Goal: Task Accomplishment & Management: Manage account settings

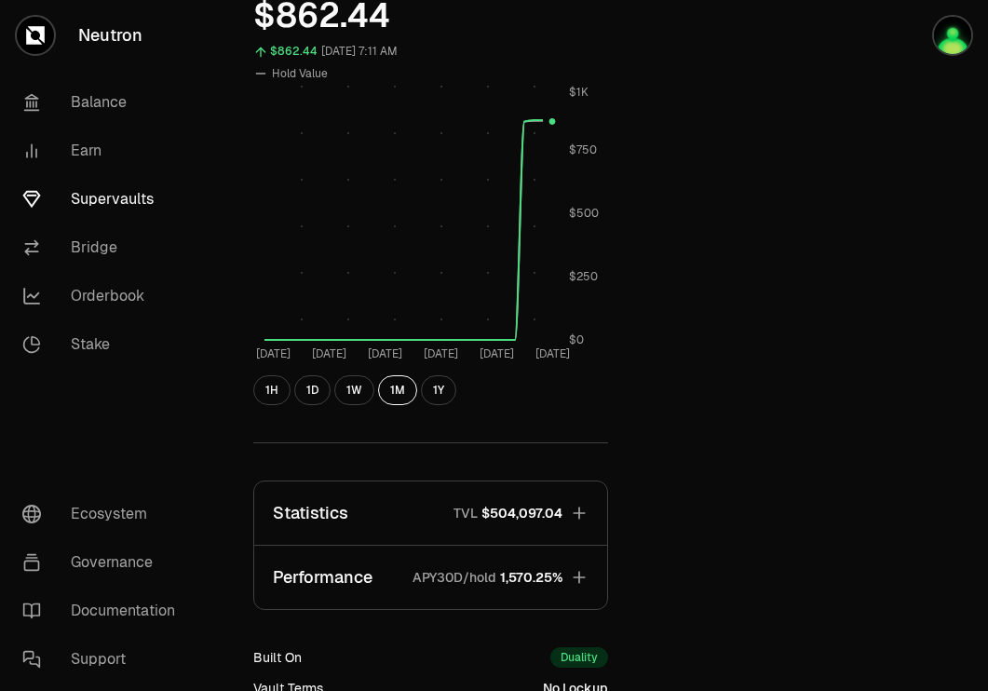
scroll to position [615, 0]
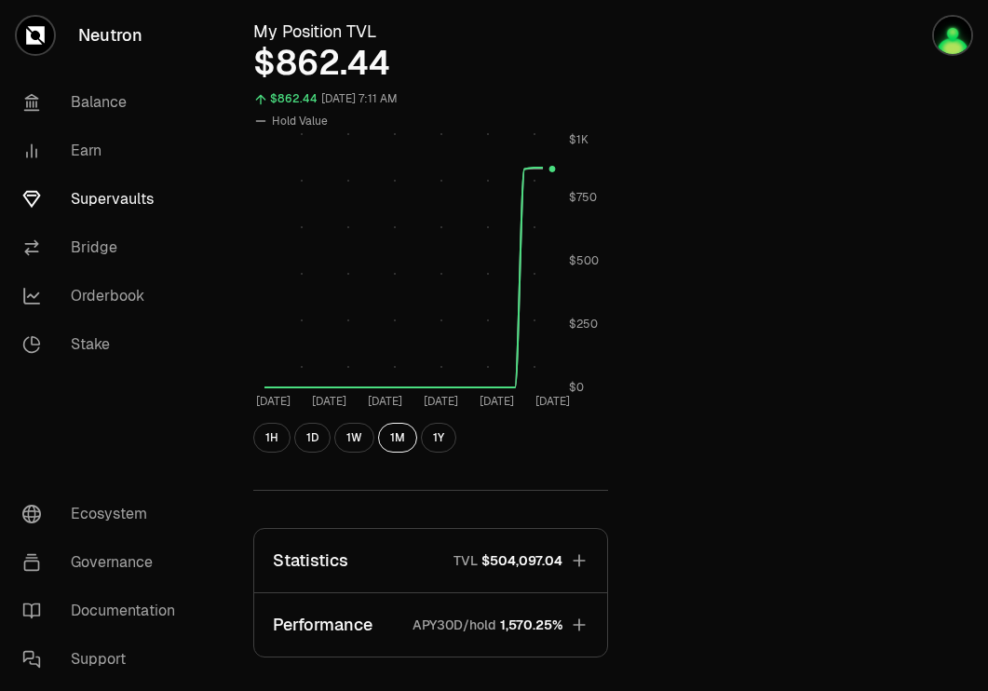
click at [90, 205] on link "Supervaults" at bounding box center [104, 199] width 194 height 48
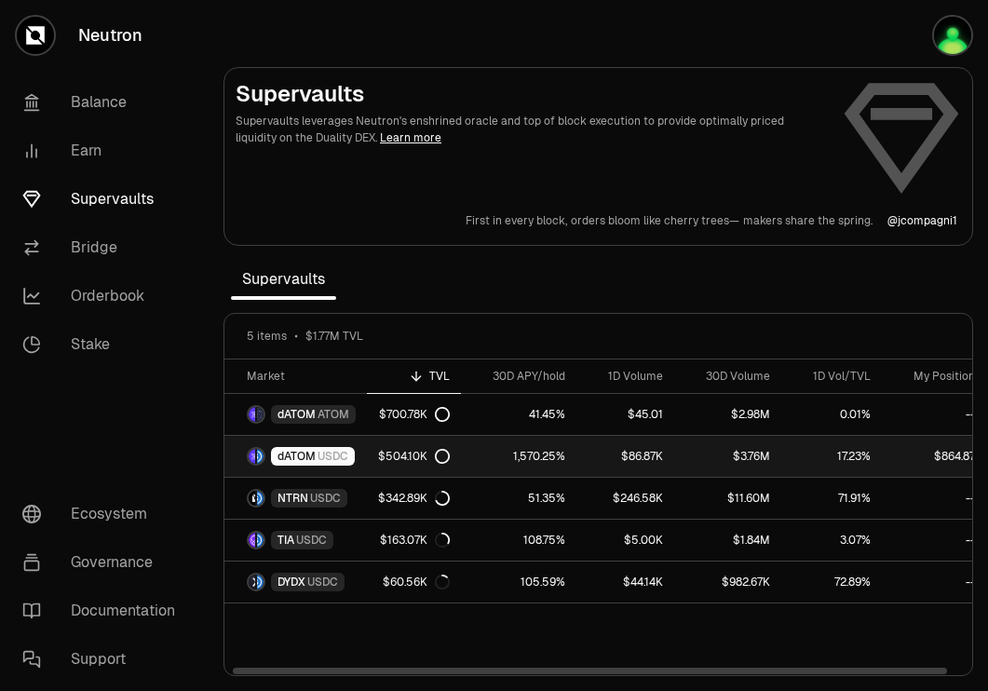
click at [305, 461] on span "dATOM" at bounding box center [297, 456] width 38 height 15
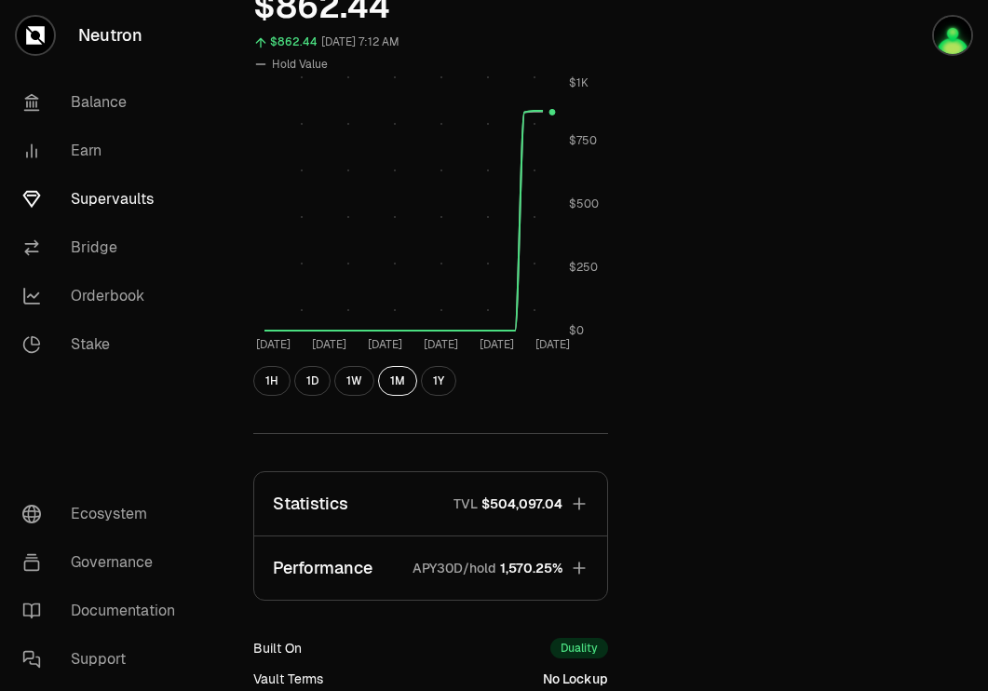
scroll to position [916, 0]
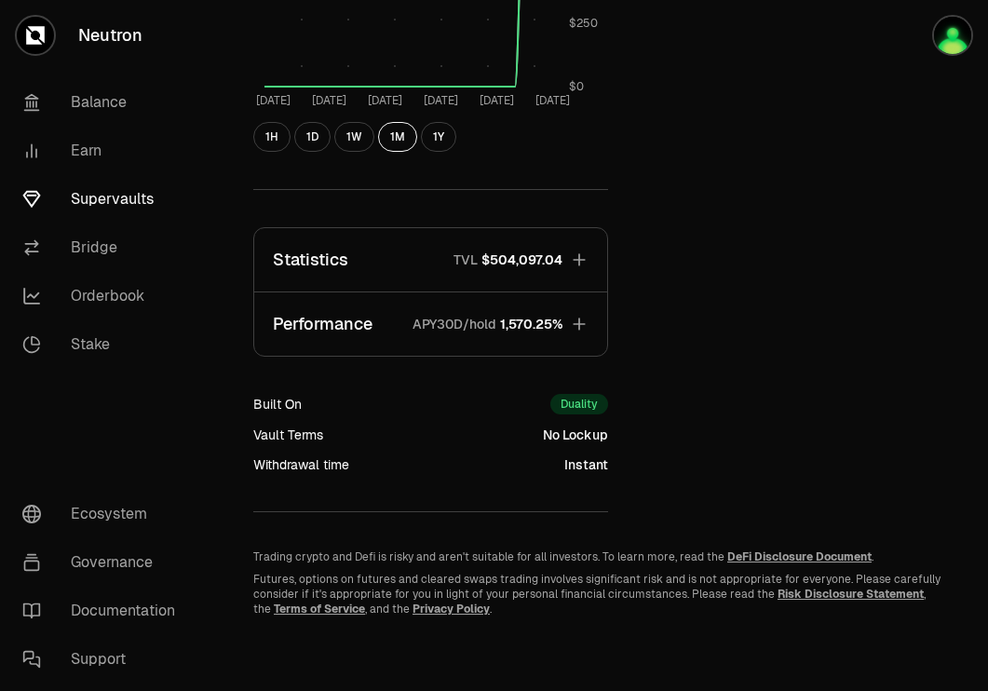
click at [565, 260] on button "Statistics TVL $504,097.04" at bounding box center [430, 259] width 353 height 63
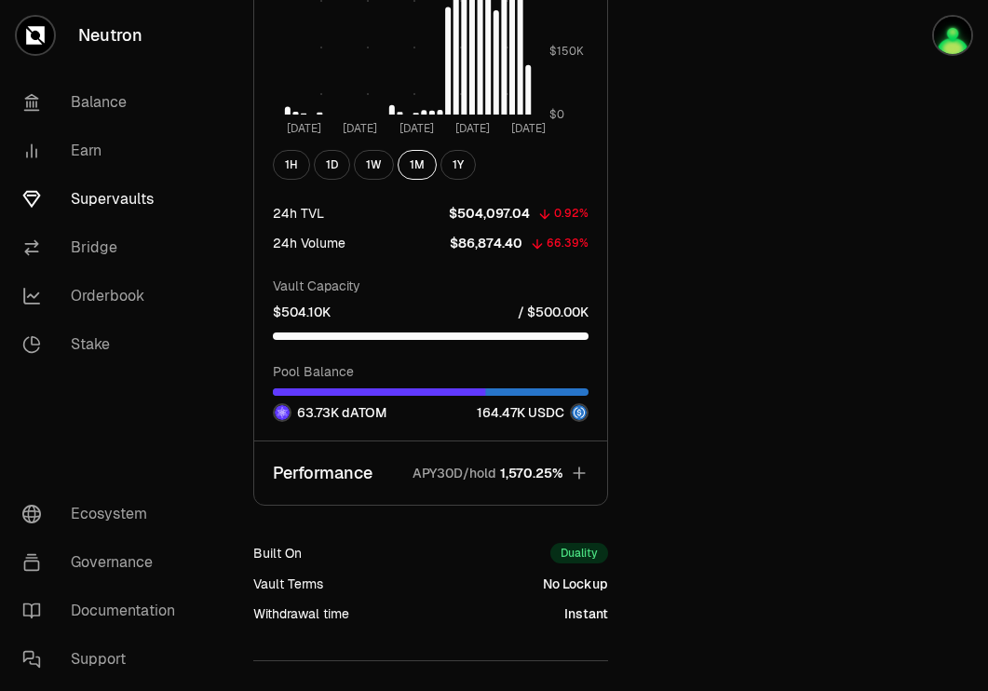
scroll to position [2037, 0]
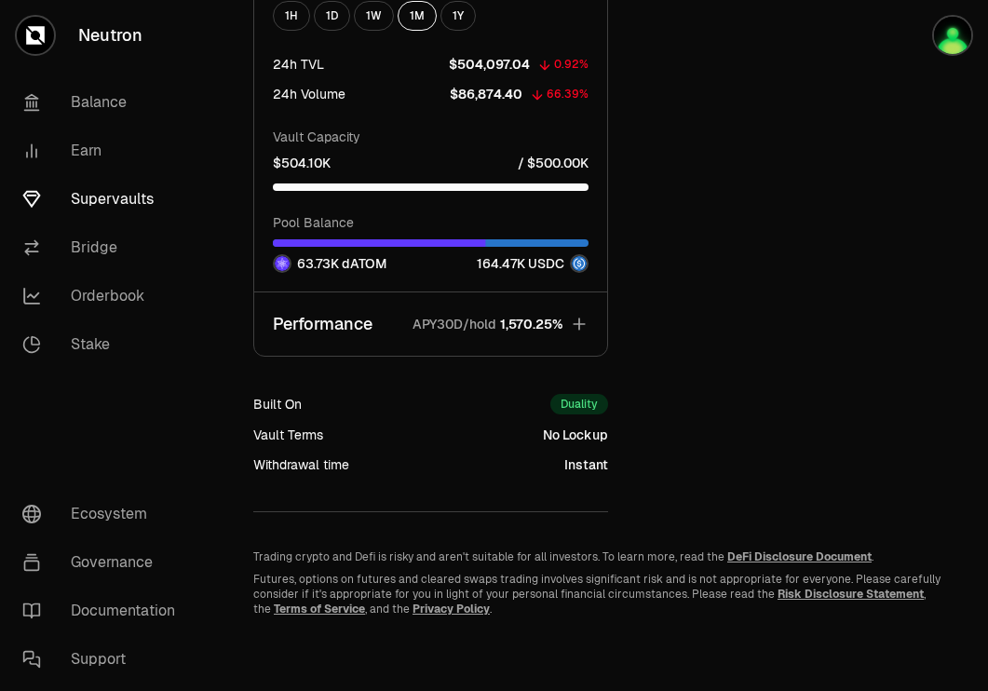
click at [571, 321] on icon "button" at bounding box center [579, 324] width 19 height 19
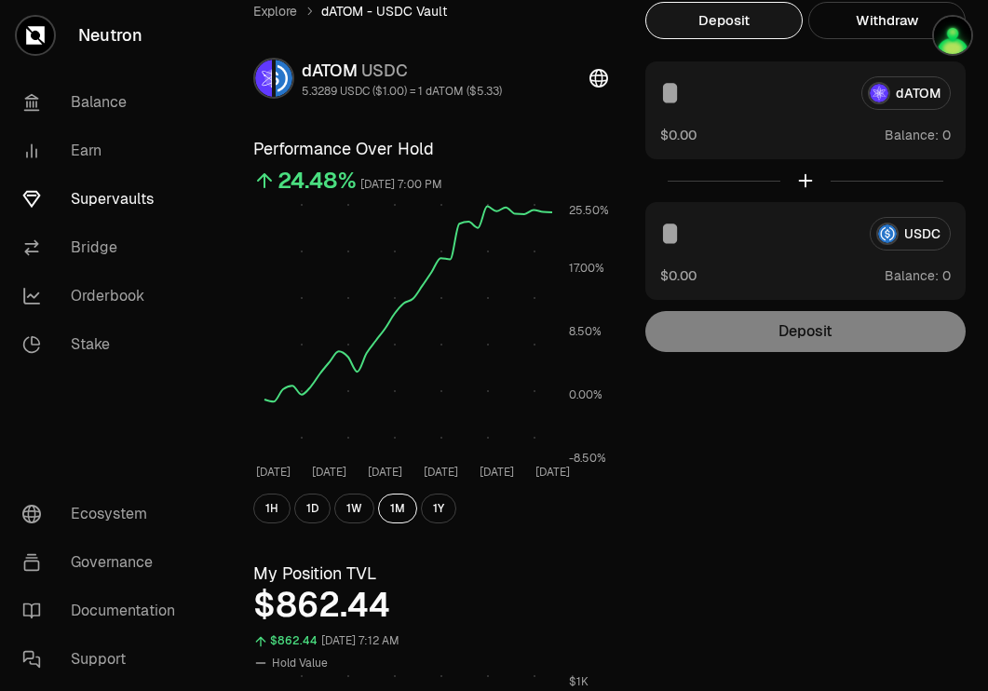
scroll to position [0, 0]
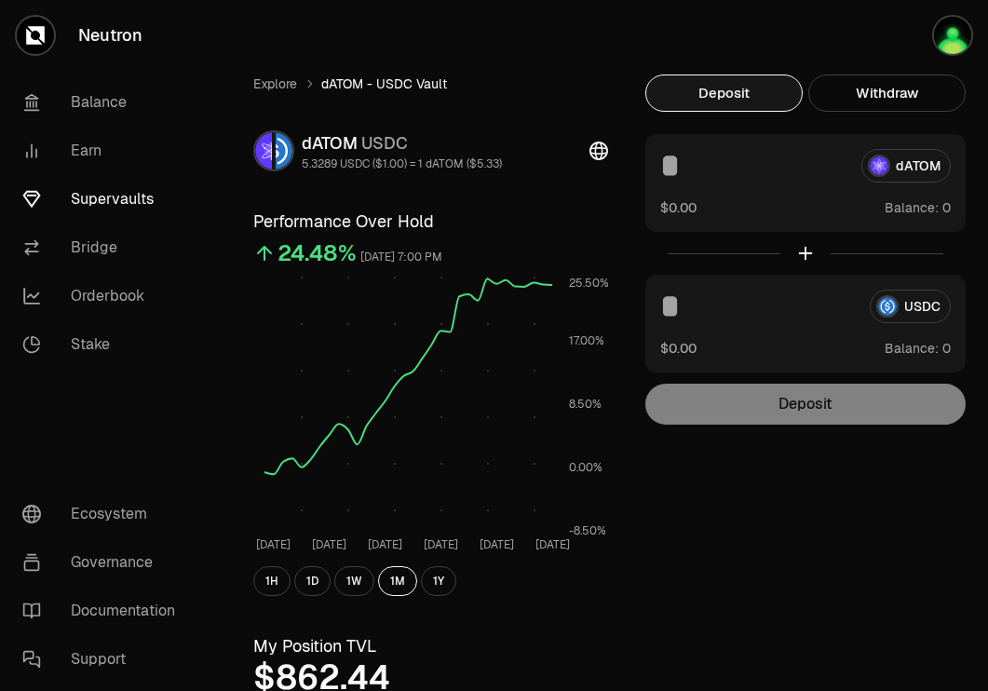
click at [99, 197] on link "Supervaults" at bounding box center [104, 199] width 194 height 48
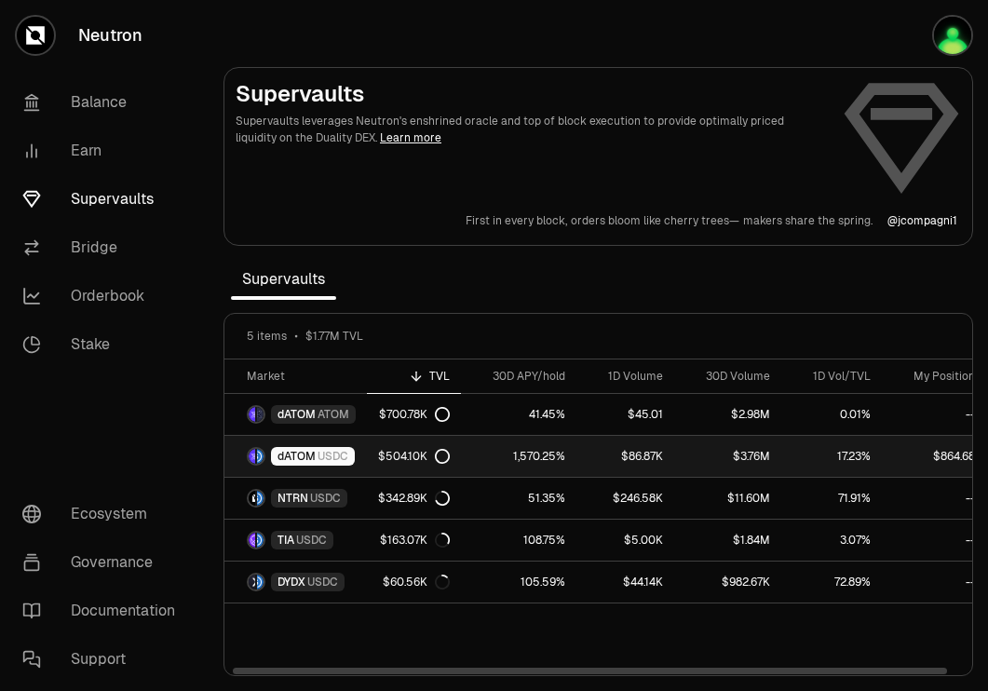
scroll to position [0, 18]
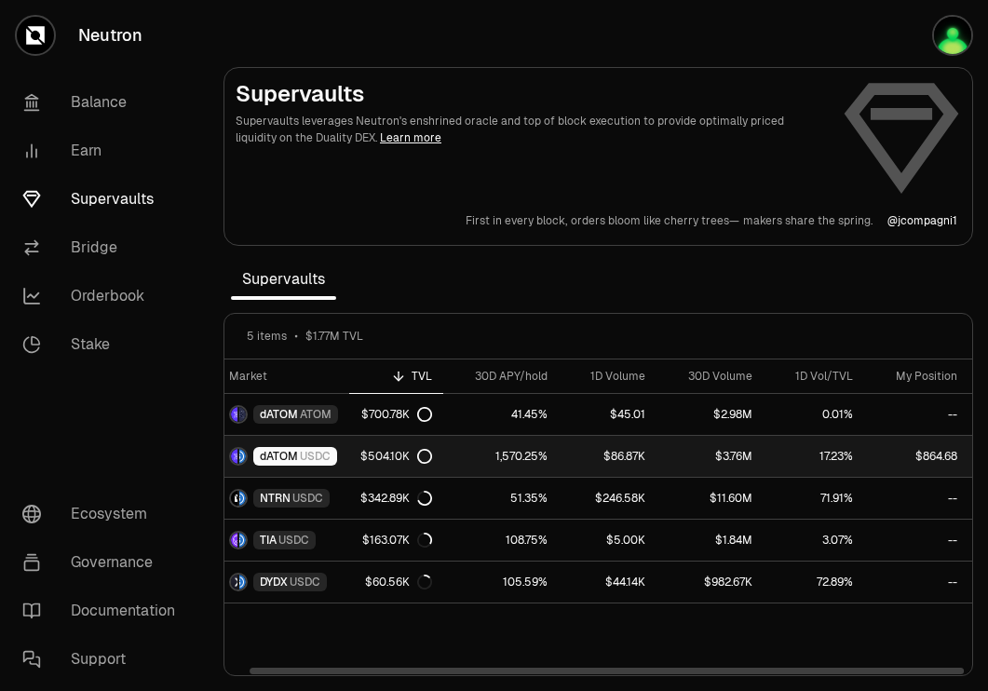
click at [364, 447] on link "$504.10K" at bounding box center [396, 456] width 94 height 41
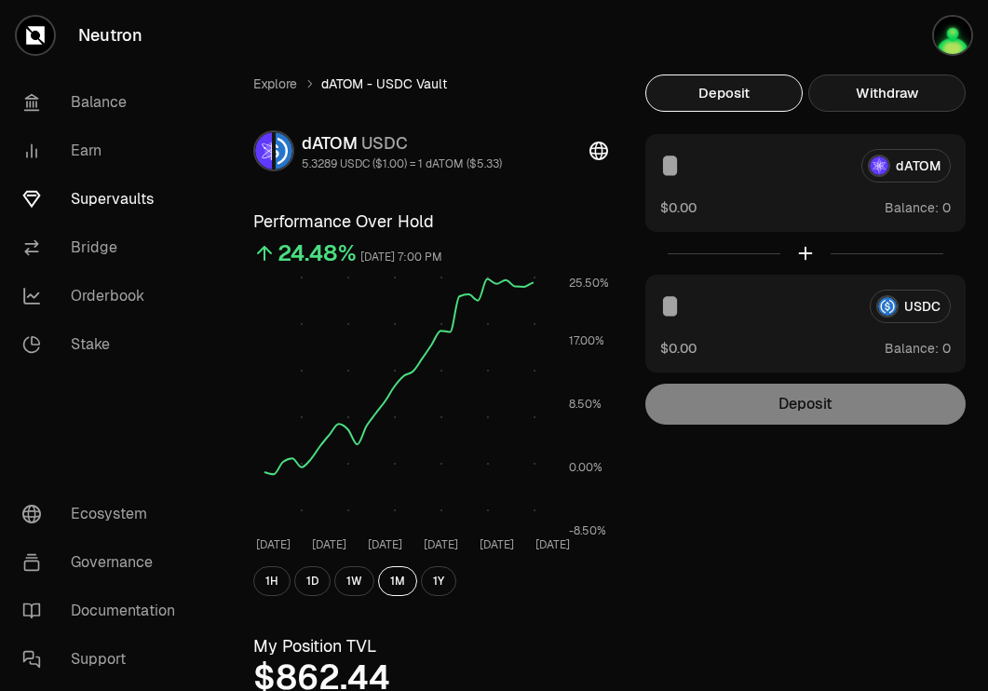
click at [920, 97] on button "Withdraw" at bounding box center [887, 93] width 157 height 37
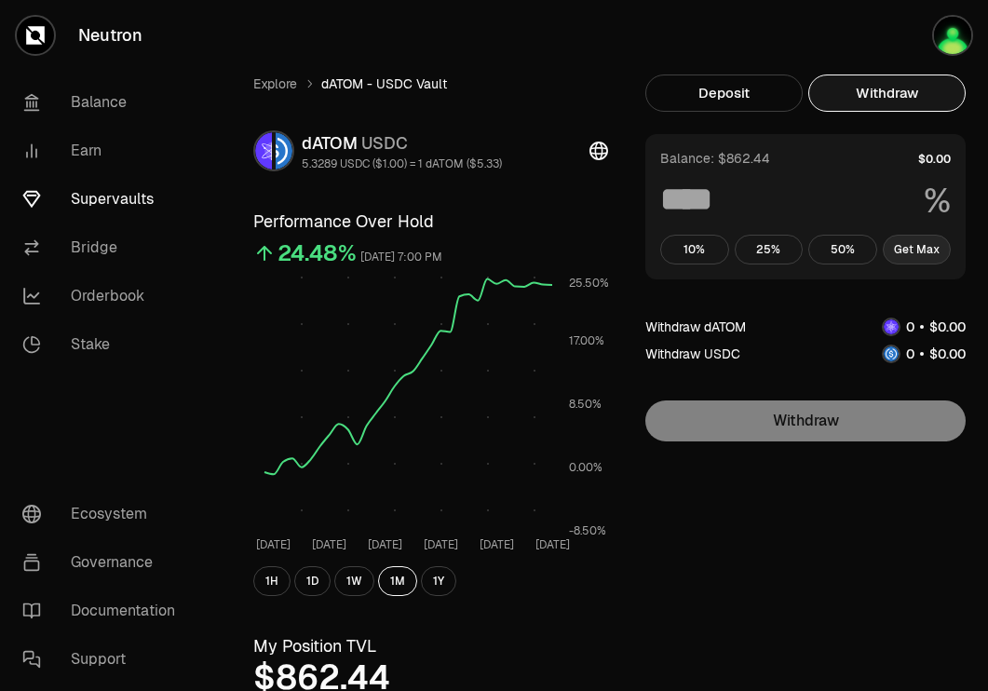
click at [906, 244] on button "Get Max" at bounding box center [917, 250] width 69 height 30
type input "***"
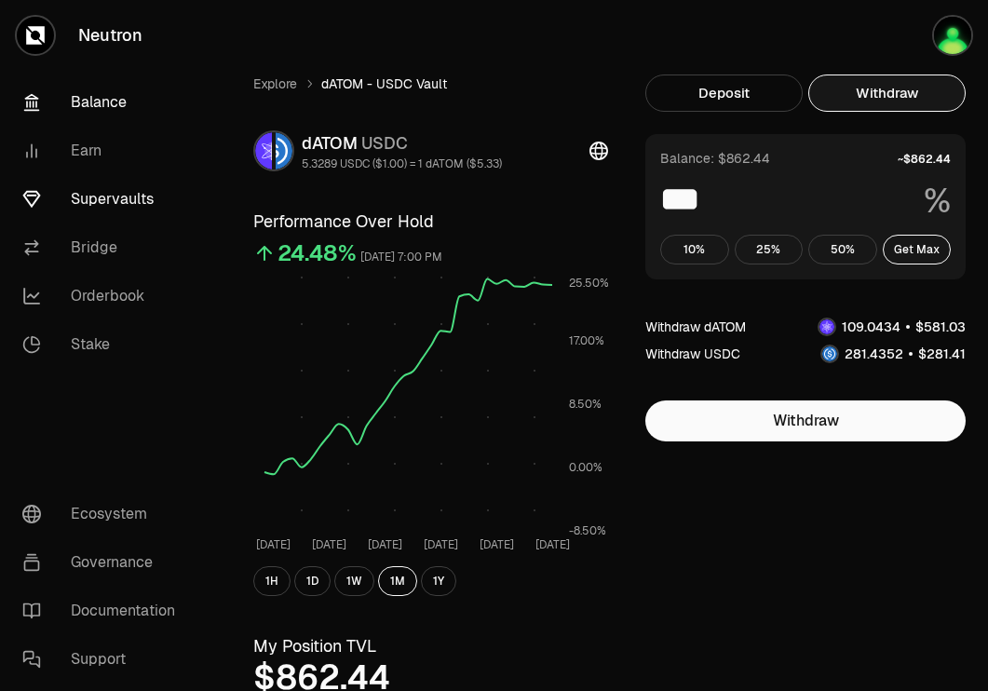
click at [114, 99] on link "Balance" at bounding box center [104, 102] width 194 height 48
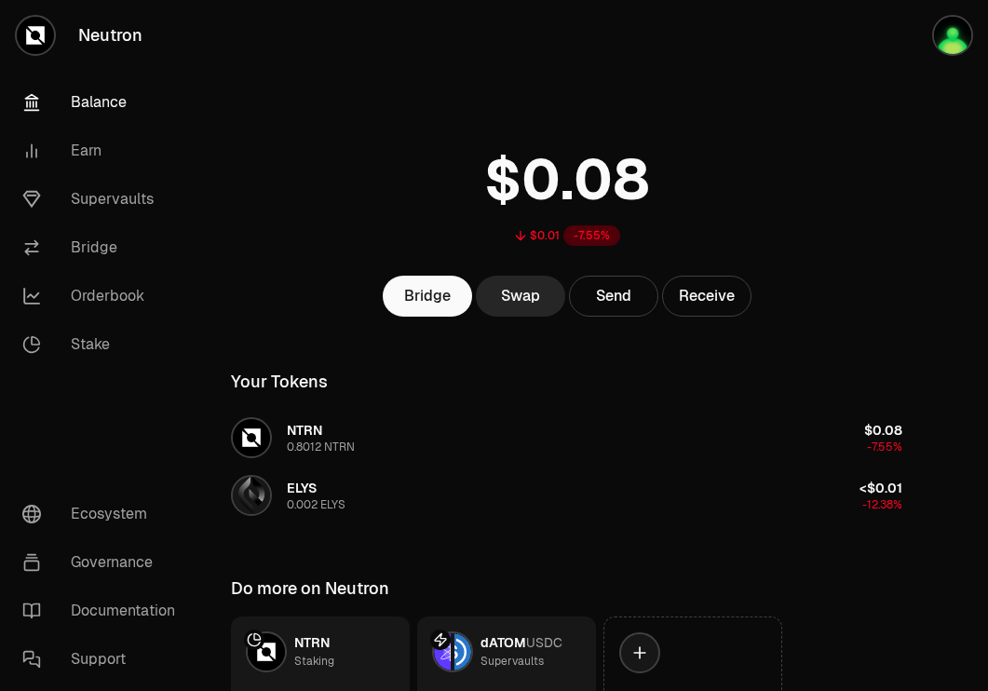
scroll to position [149, 0]
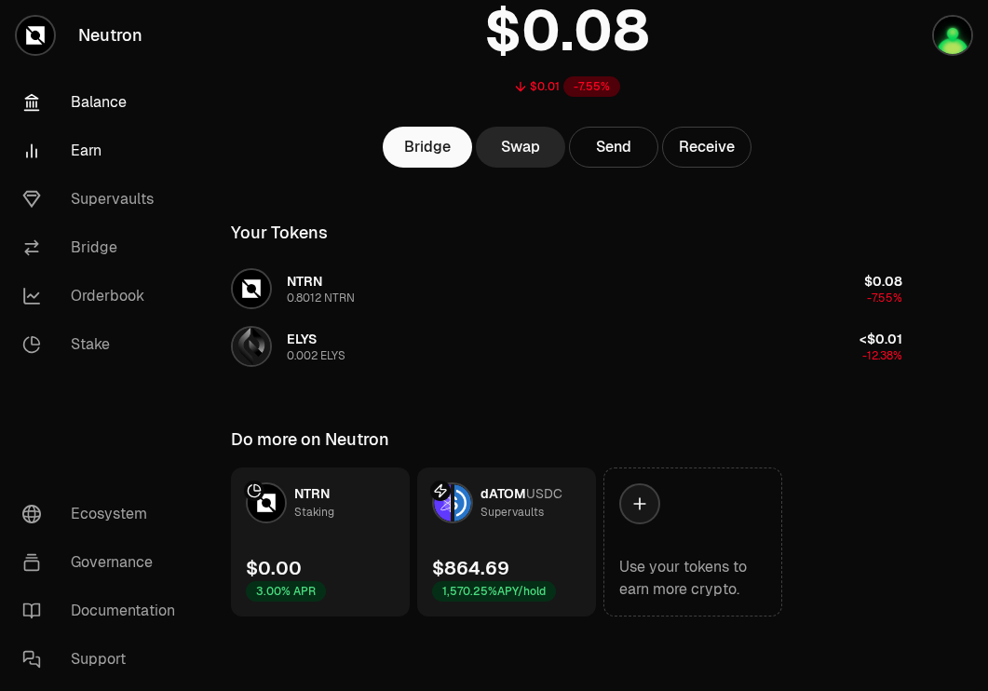
click at [72, 158] on link "Earn" at bounding box center [104, 151] width 194 height 48
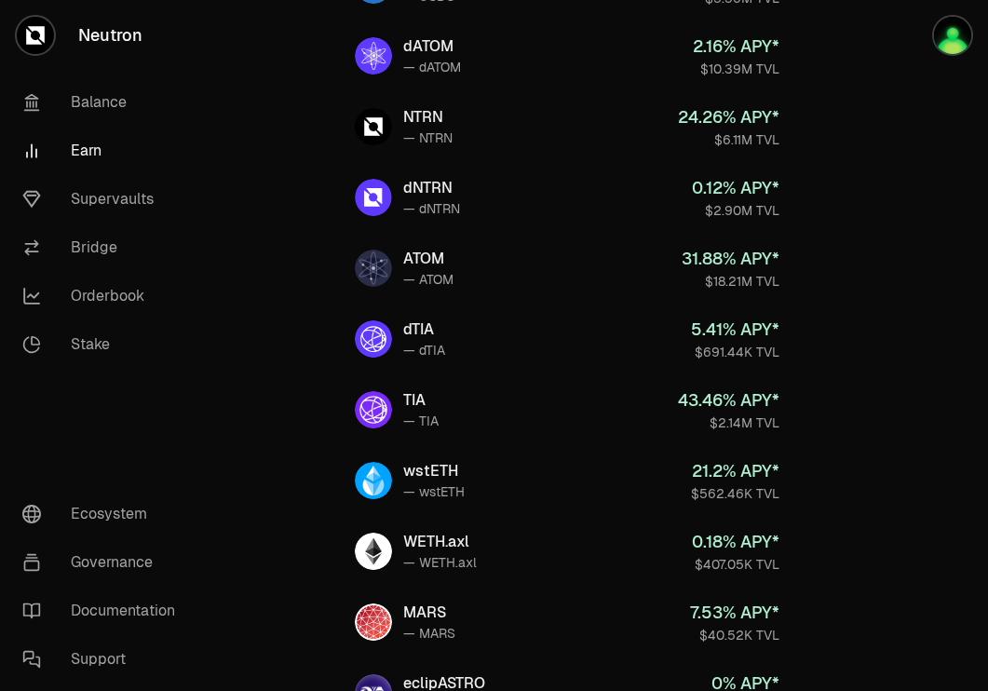
scroll to position [108, 0]
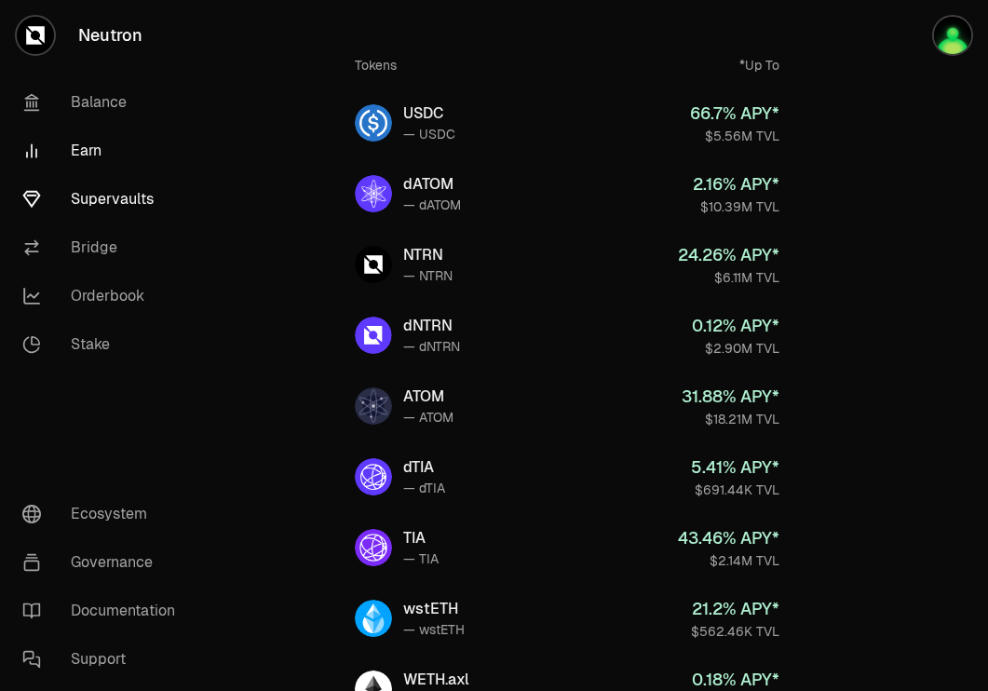
click at [141, 190] on link "Supervaults" at bounding box center [104, 199] width 194 height 48
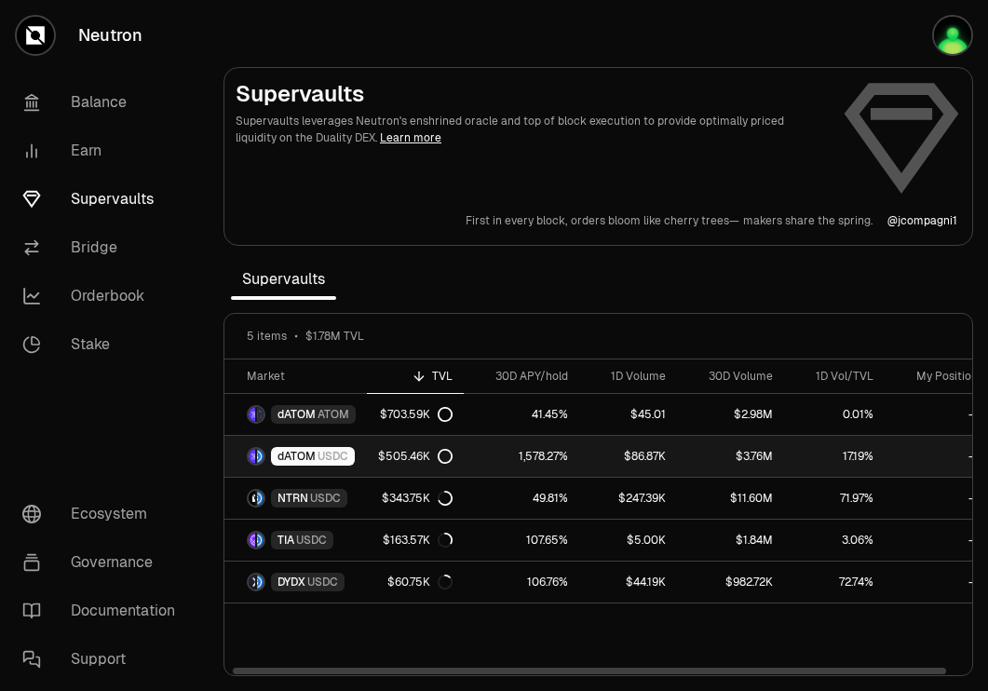
scroll to position [0, 19]
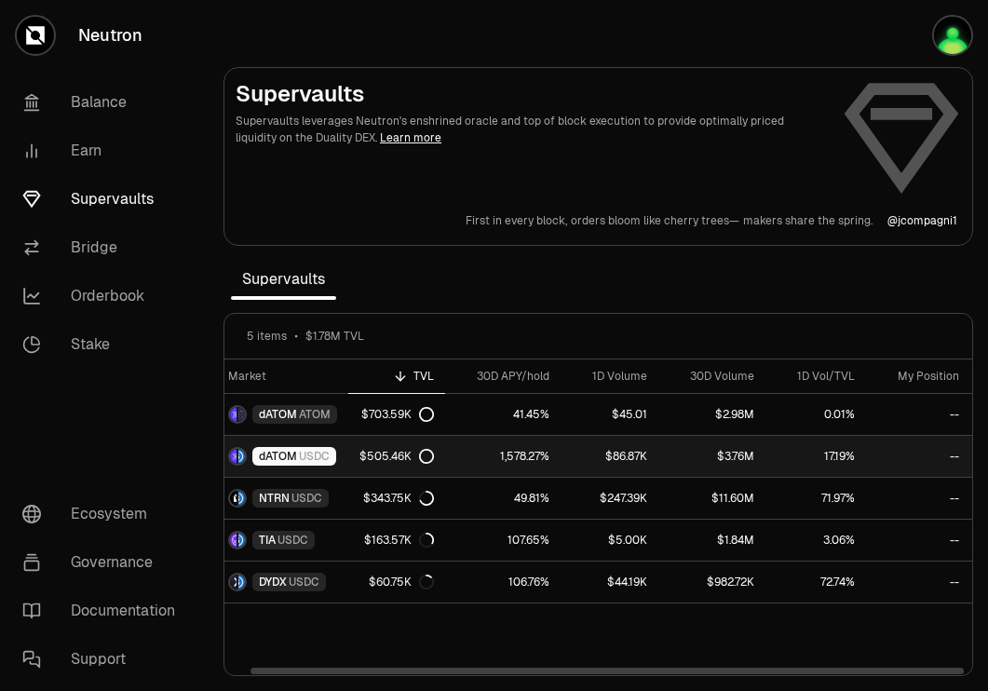
click at [326, 460] on span "USDC" at bounding box center [314, 456] width 31 height 15
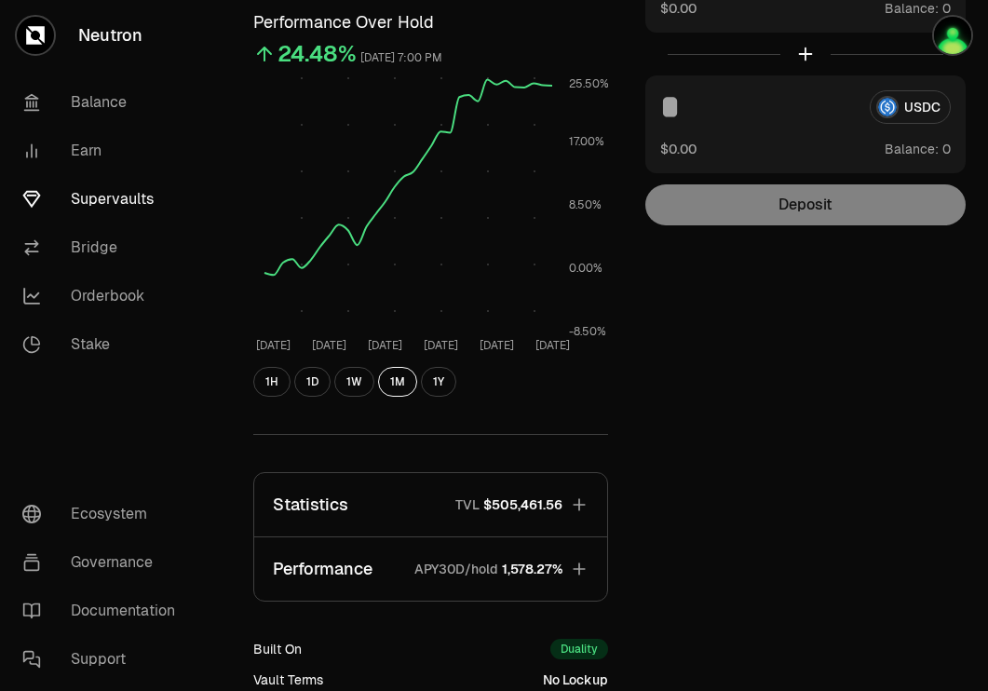
scroll to position [444, 0]
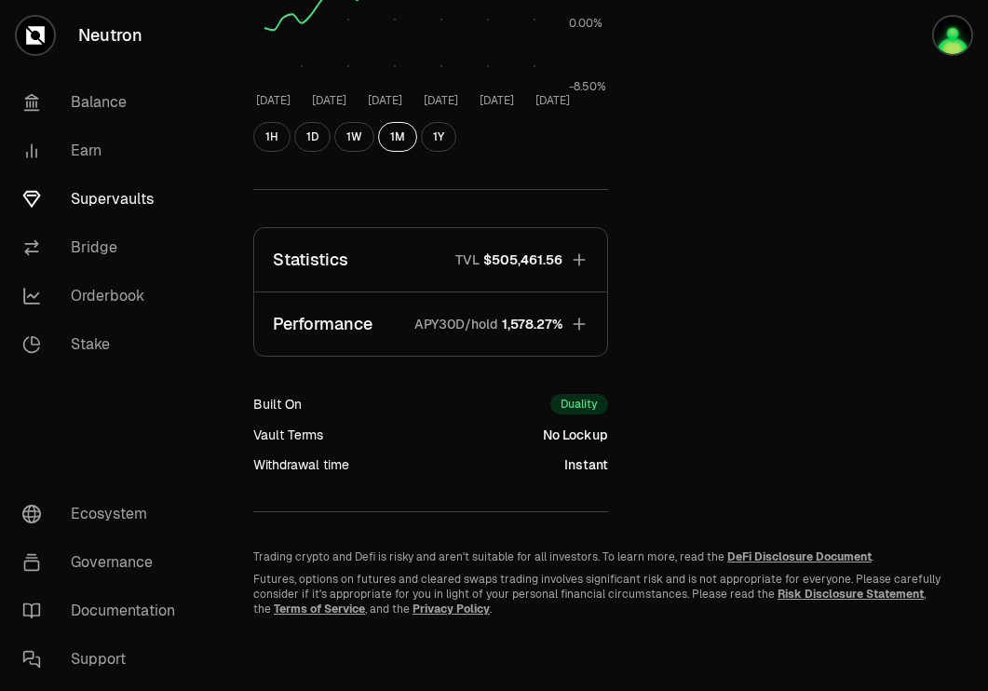
click at [586, 267] on icon "button" at bounding box center [579, 260] width 19 height 19
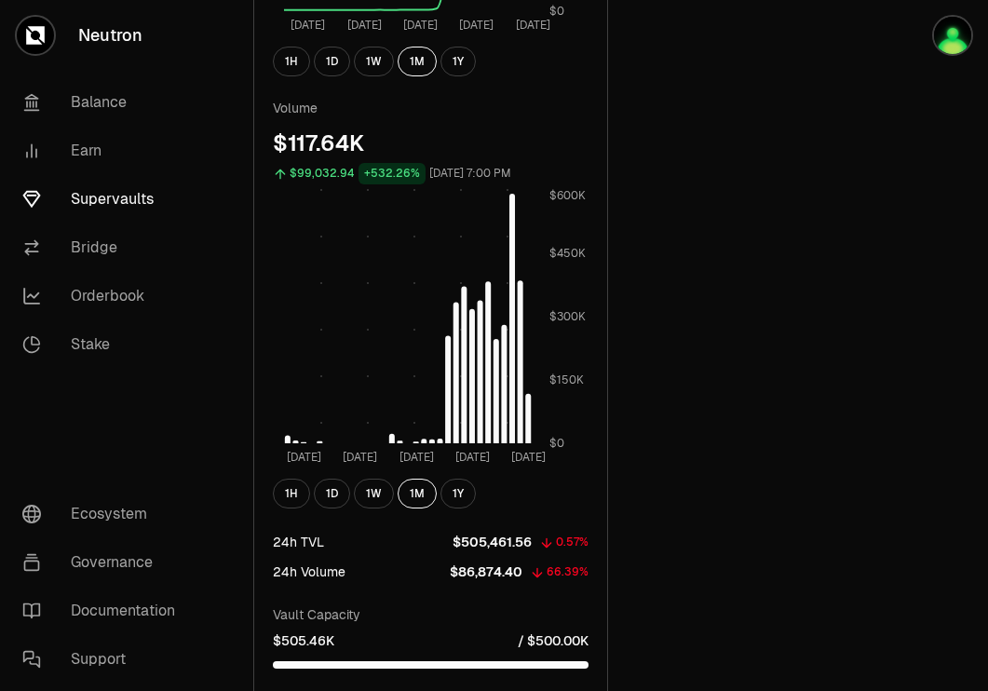
scroll to position [1090, 0]
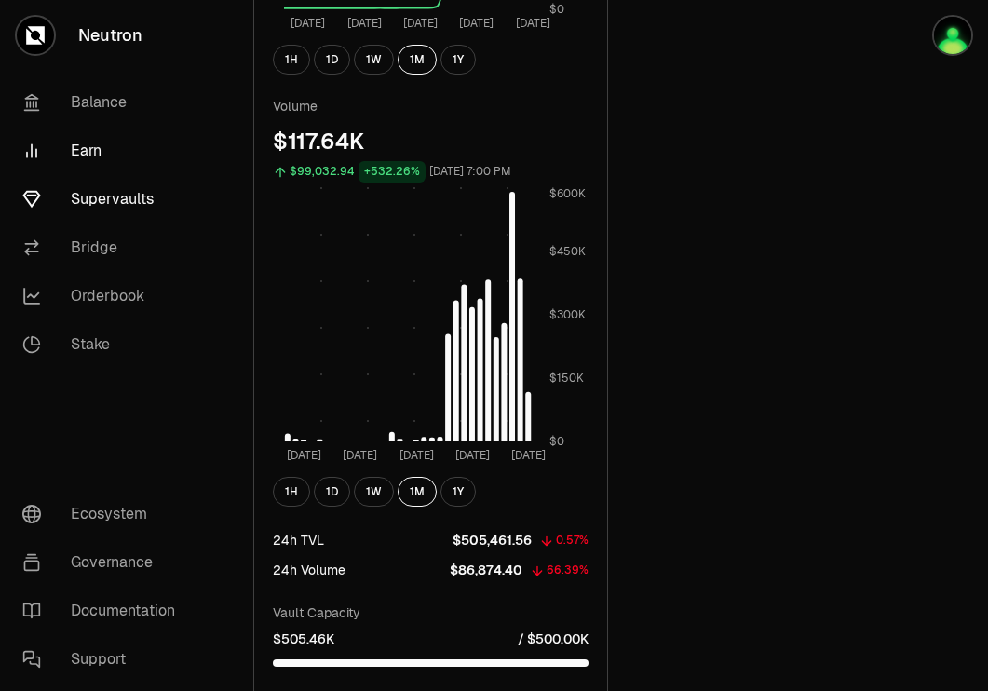
click at [68, 143] on link "Earn" at bounding box center [104, 151] width 194 height 48
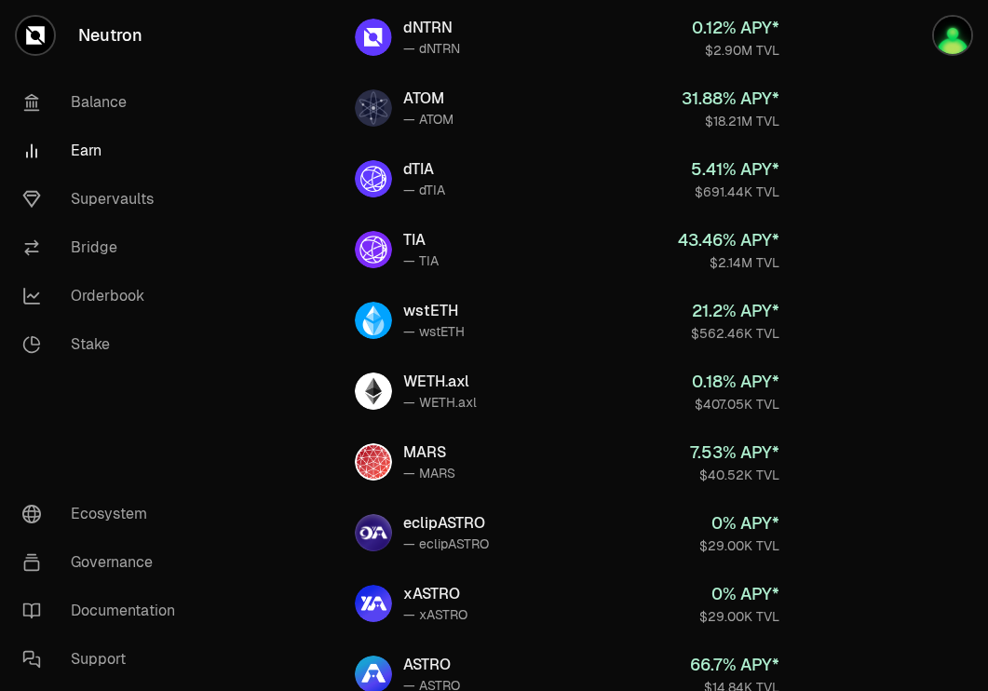
scroll to position [407, 0]
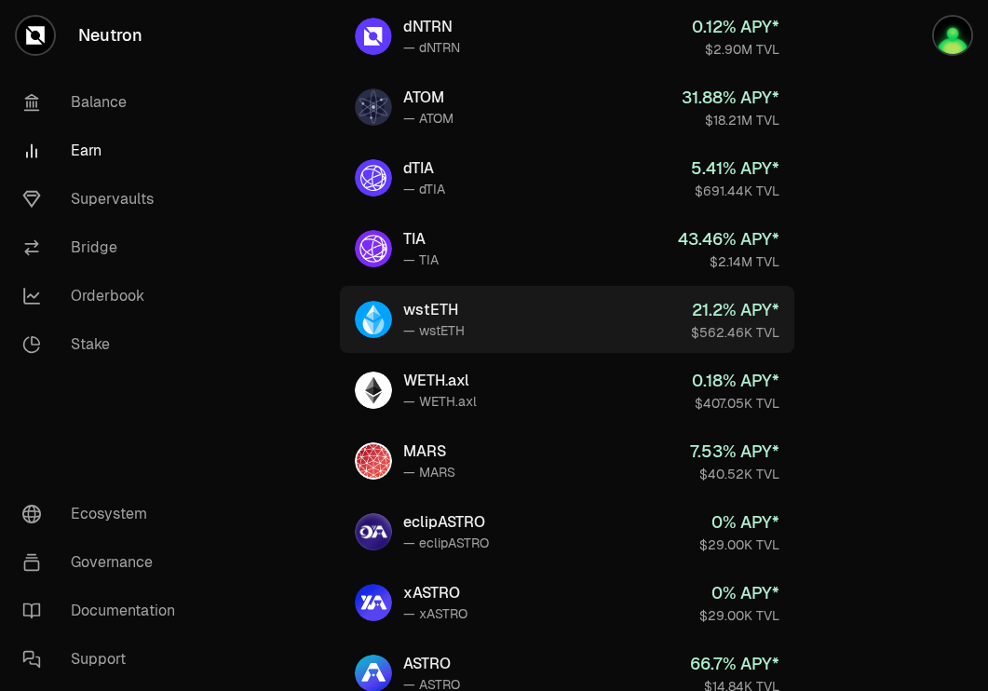
click at [657, 296] on link "wstETH — wstETH 21.2 % APY* $562.46K TVL" at bounding box center [567, 319] width 455 height 67
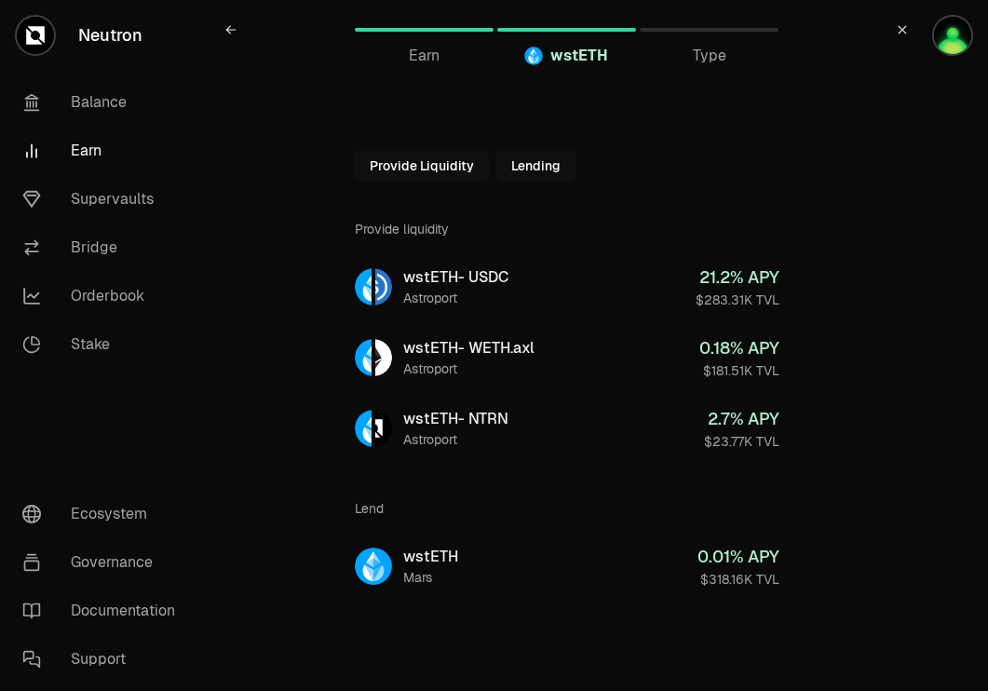
click at [523, 158] on button "Lending" at bounding box center [536, 166] width 79 height 34
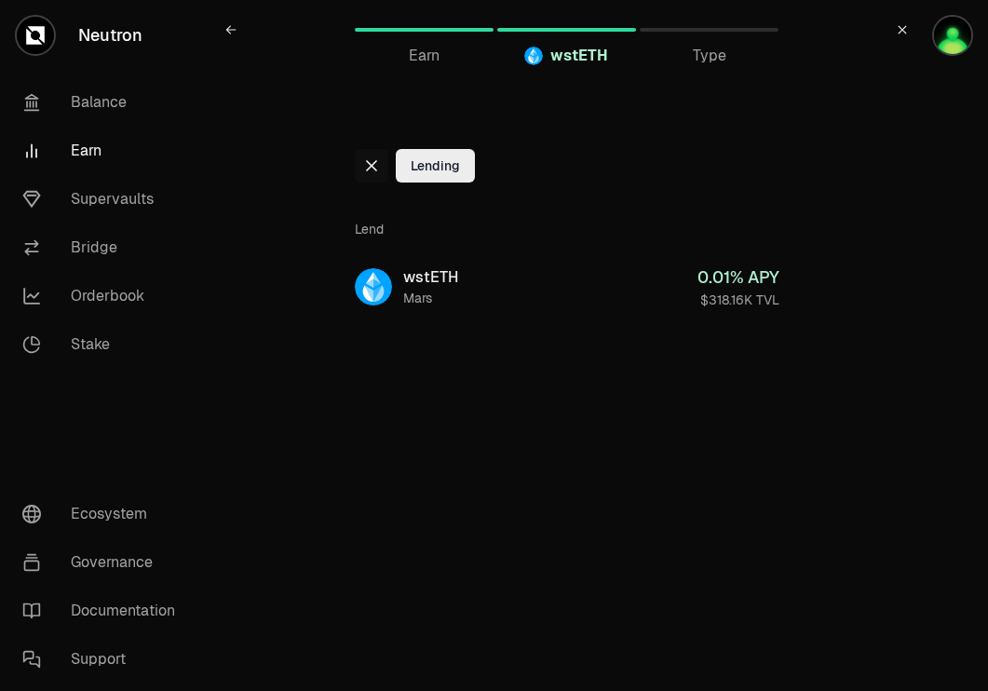
click at [375, 159] on icon at bounding box center [371, 165] width 15 height 15
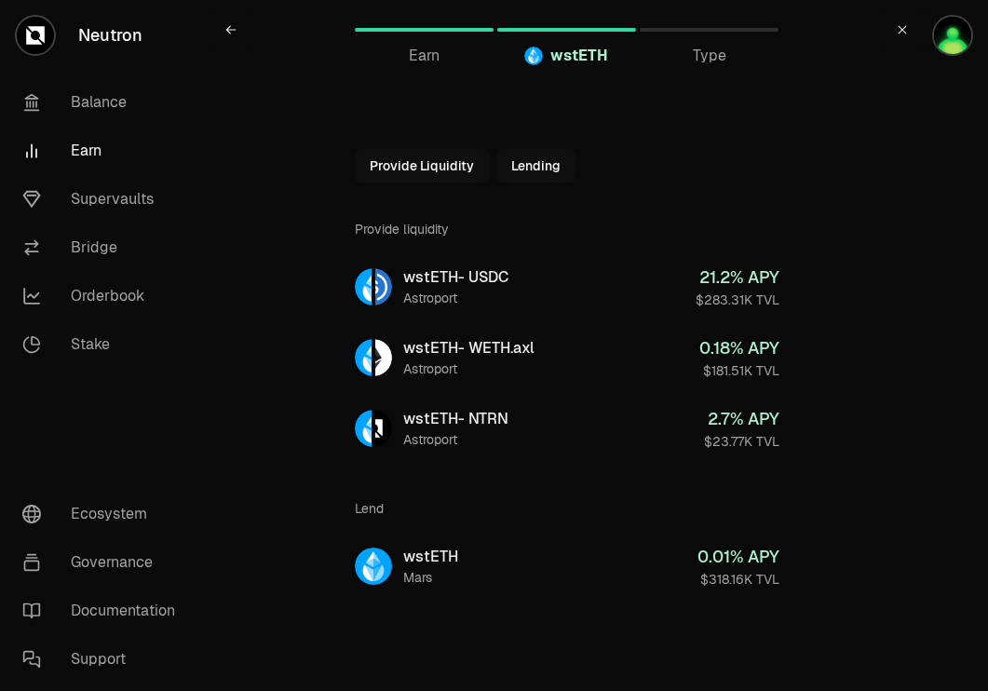
click at [79, 147] on link "Earn" at bounding box center [104, 151] width 194 height 48
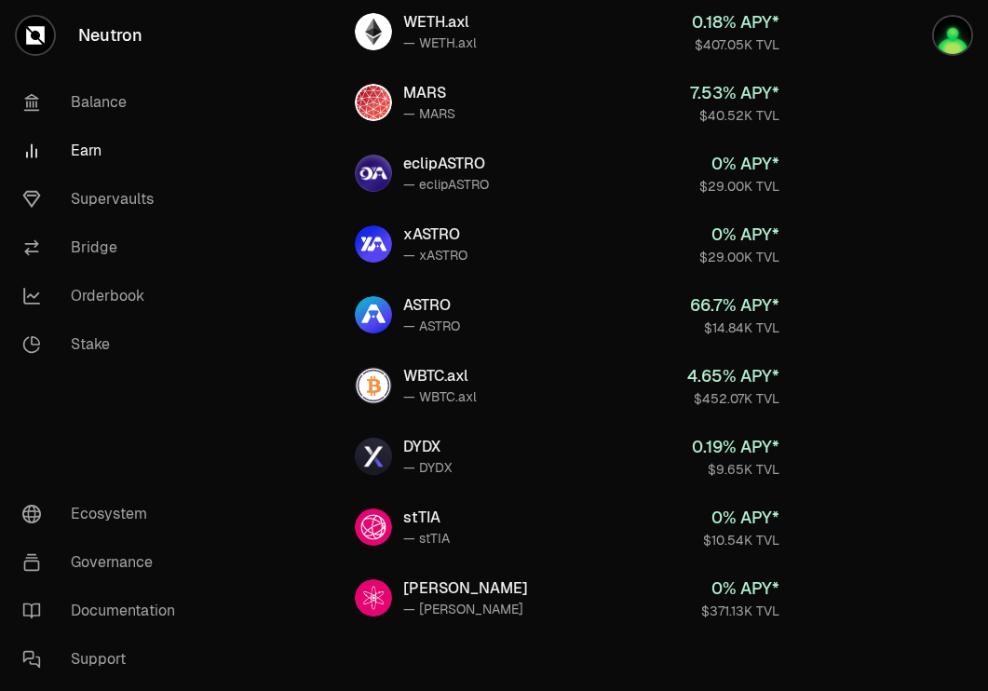
scroll to position [781, 0]
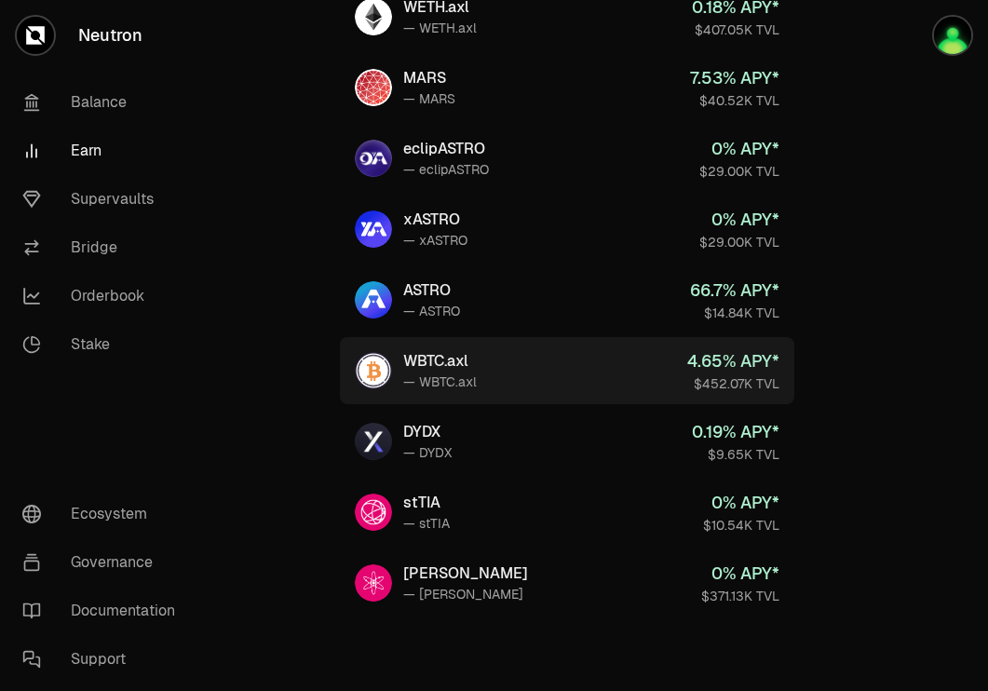
click at [511, 376] on link "WBTC.axl — WBTC.axl 4.65 % APY* $452.07K TVL" at bounding box center [567, 370] width 455 height 67
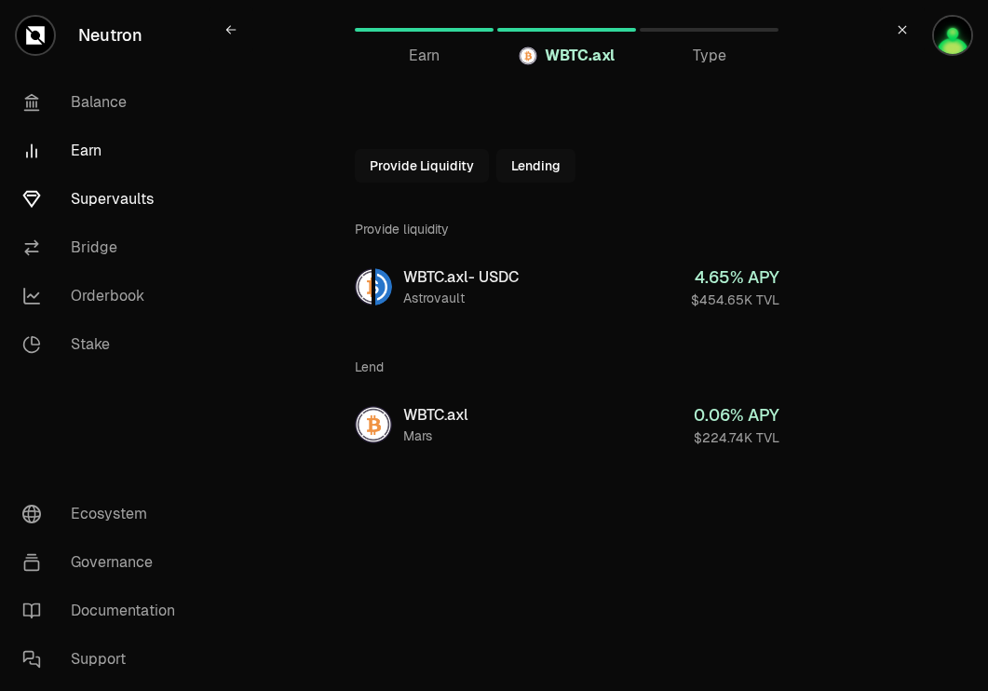
click at [94, 204] on link "Supervaults" at bounding box center [104, 199] width 194 height 48
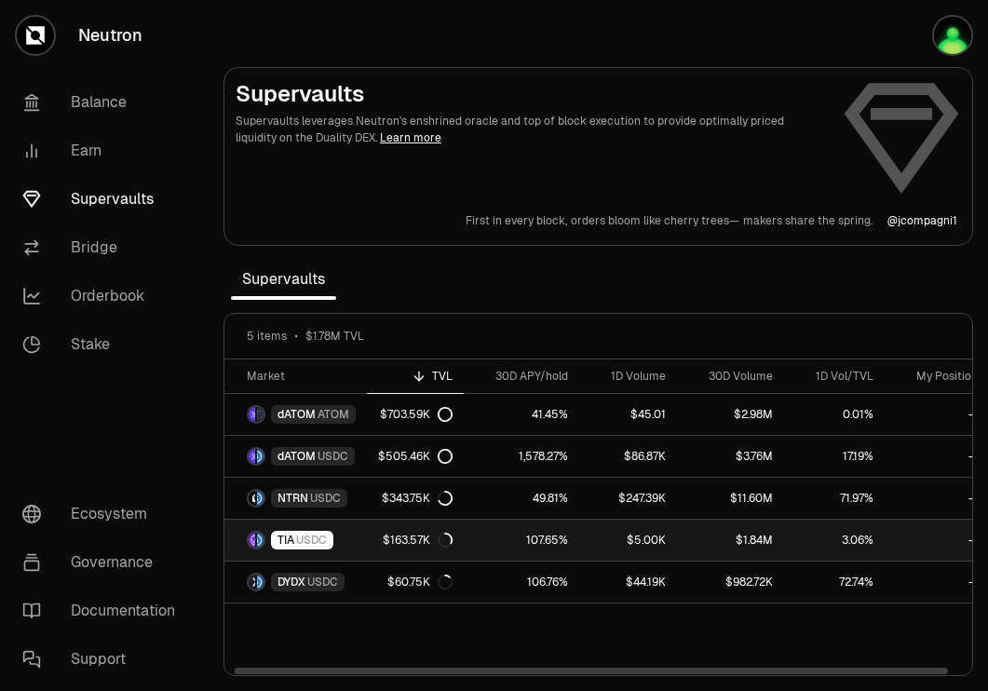
scroll to position [0, 19]
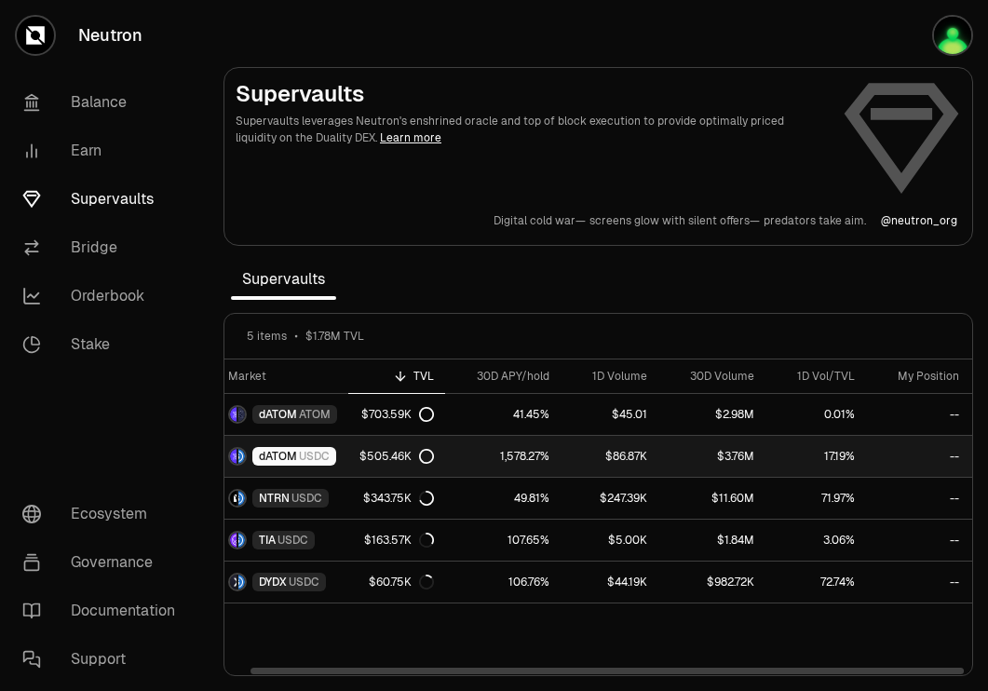
click at [314, 461] on span "USDC" at bounding box center [314, 456] width 31 height 15
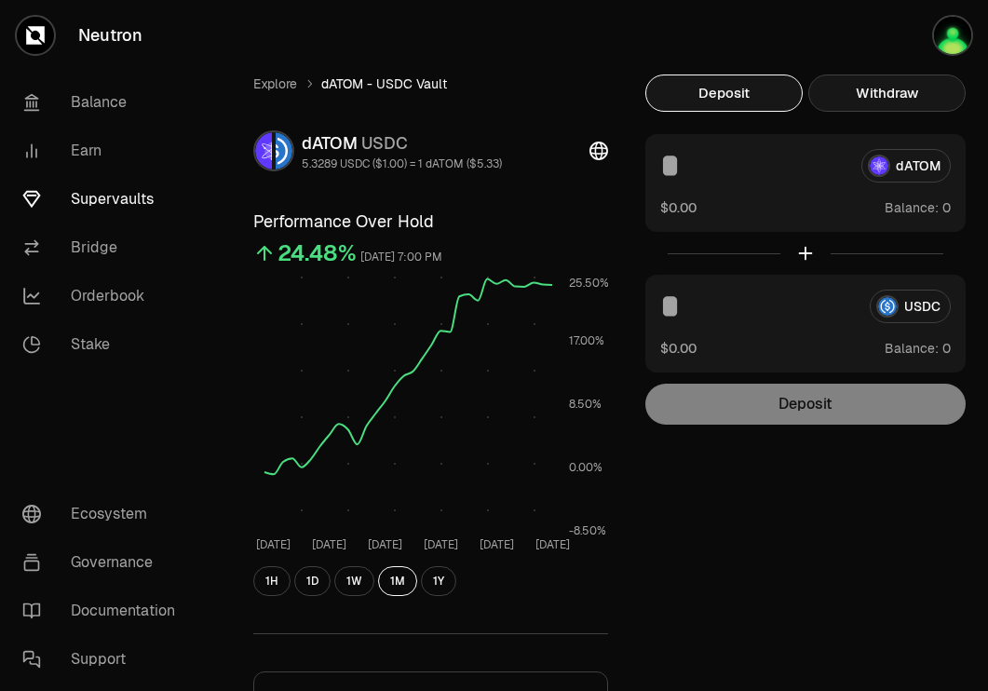
click at [863, 98] on button "Withdraw" at bounding box center [887, 93] width 157 height 37
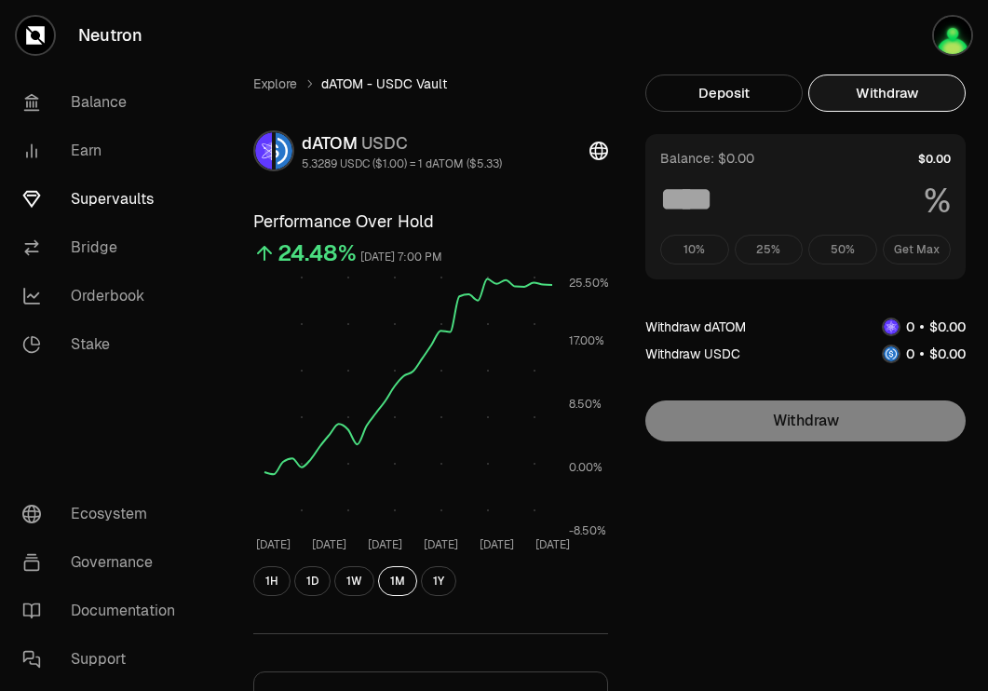
click at [933, 257] on div "10% 25% 50% Get Max" at bounding box center [806, 250] width 291 height 30
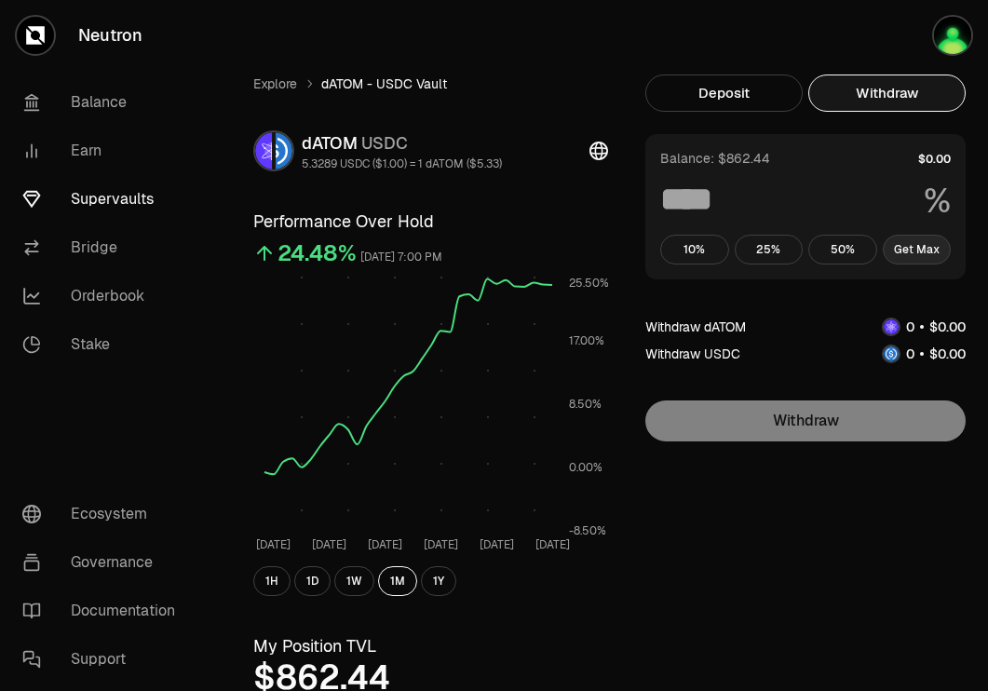
click at [922, 255] on button "Get Max" at bounding box center [917, 250] width 69 height 30
type input "***"
